Goal: Transaction & Acquisition: Purchase product/service

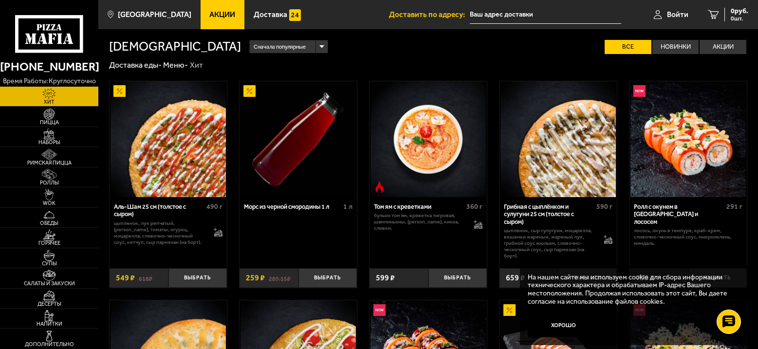
click at [214, 14] on span "Акции" at bounding box center [222, 15] width 26 height 8
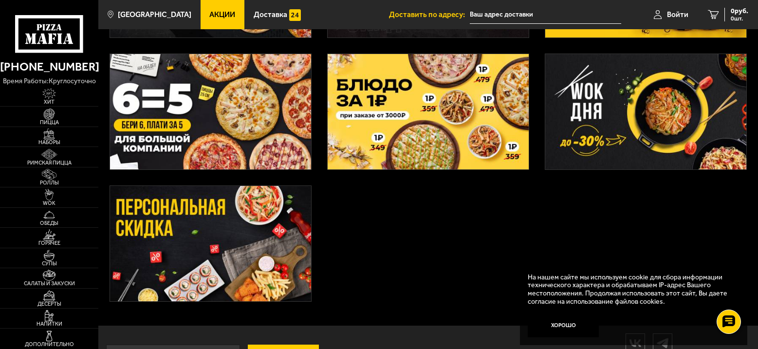
scroll to position [292, 0]
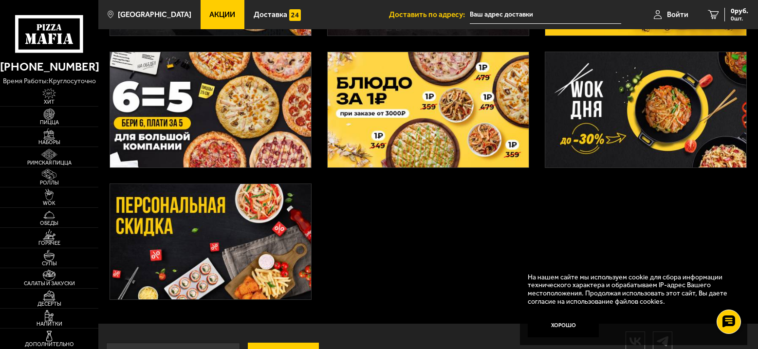
click at [220, 271] on img at bounding box center [210, 241] width 201 height 115
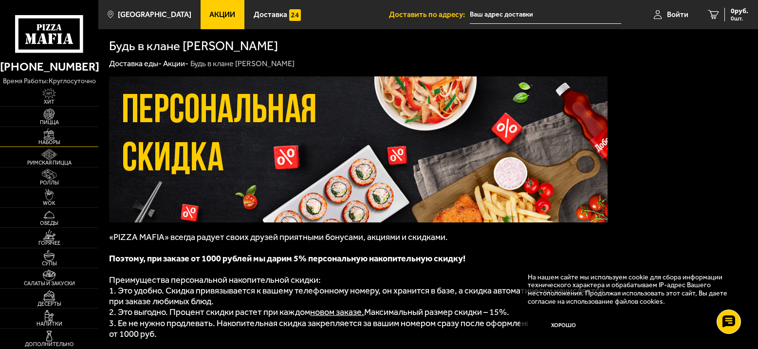
click at [55, 137] on img at bounding box center [49, 134] width 30 height 11
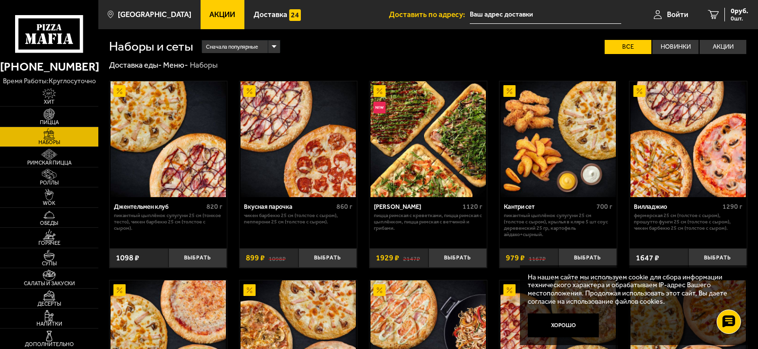
click at [209, 14] on span "Акции" at bounding box center [222, 15] width 26 height 8
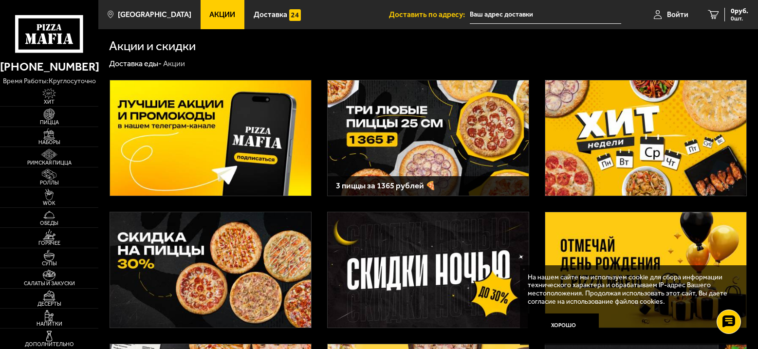
click at [208, 134] on img at bounding box center [210, 137] width 201 height 115
